Goal: Check status: Check status

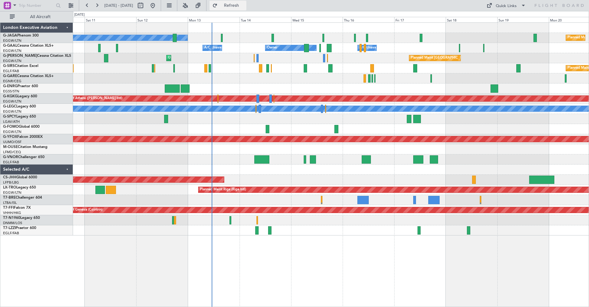
click at [245, 4] on span "Refresh" at bounding box center [232, 5] width 26 height 4
click at [145, 6] on button at bounding box center [141, 6] width 10 height 10
select select "10"
select select "2025"
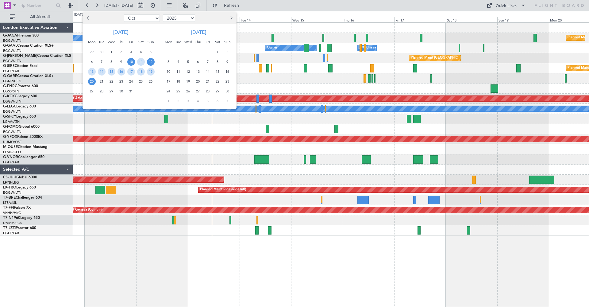
click at [149, 62] on span "12" at bounding box center [151, 62] width 8 height 8
click at [151, 85] on span "26" at bounding box center [151, 82] width 8 height 8
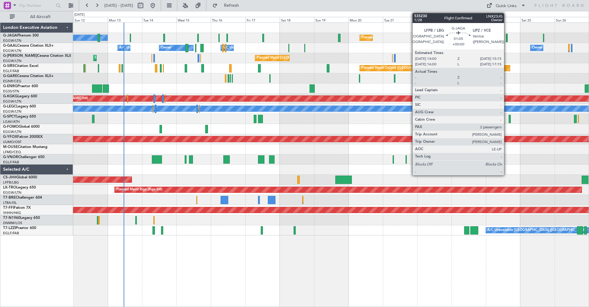
click at [507, 38] on div at bounding box center [507, 38] width 2 height 8
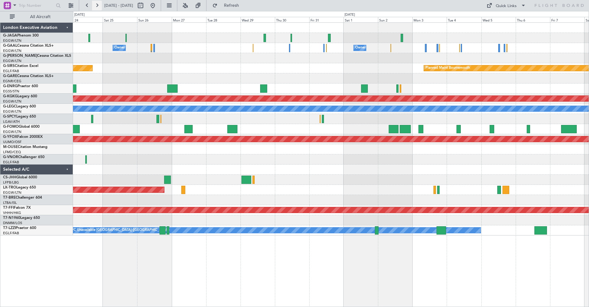
click at [96, 5] on button at bounding box center [97, 6] width 10 height 10
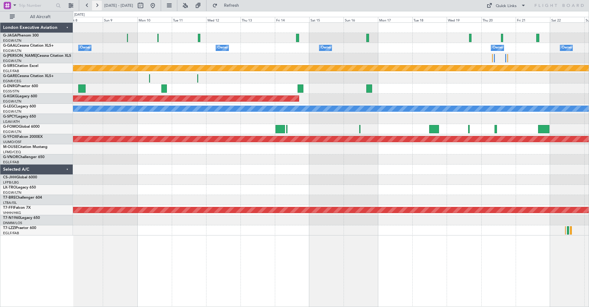
click at [96, 5] on button at bounding box center [97, 6] width 10 height 10
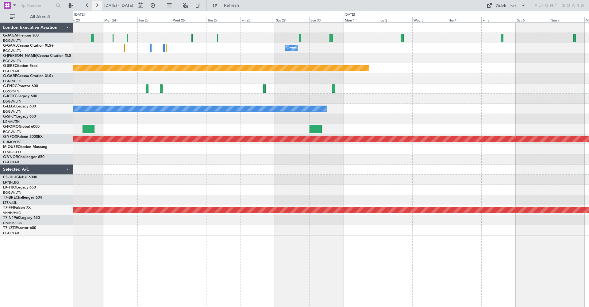
click at [96, 5] on button at bounding box center [97, 6] width 10 height 10
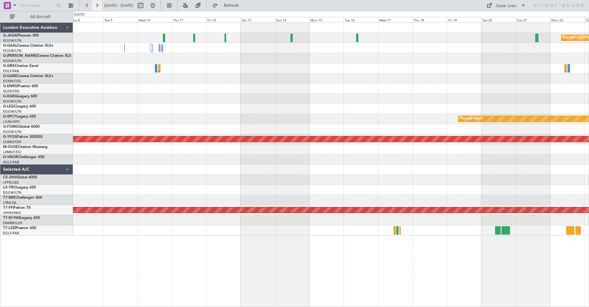
click at [96, 5] on button at bounding box center [97, 6] width 10 height 10
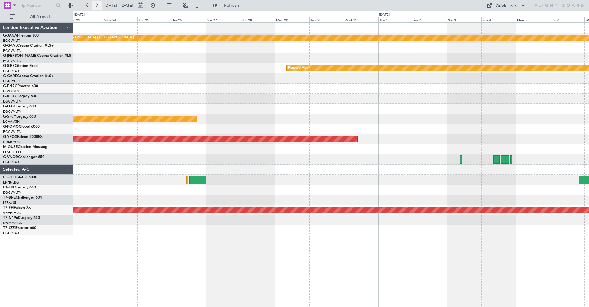
click at [96, 5] on button at bounding box center [97, 6] width 10 height 10
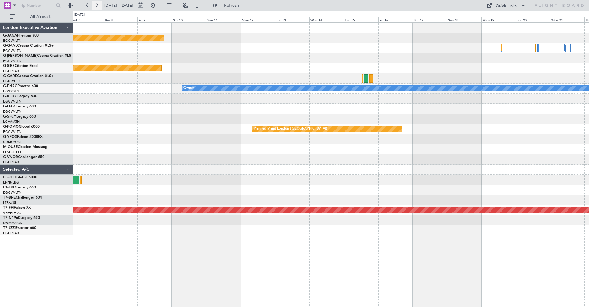
click at [96, 5] on button at bounding box center [97, 6] width 10 height 10
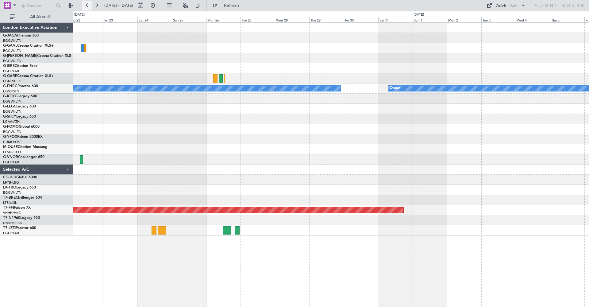
click at [85, 6] on button at bounding box center [87, 6] width 10 height 10
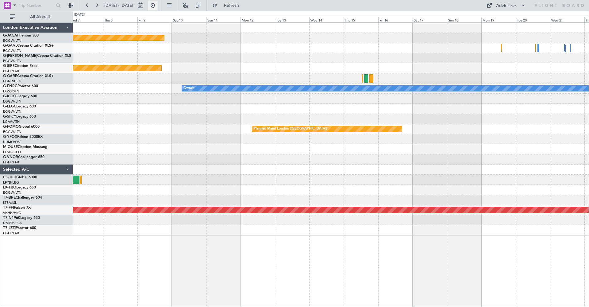
click at [158, 5] on button at bounding box center [153, 6] width 10 height 10
